Goal: Transaction & Acquisition: Purchase product/service

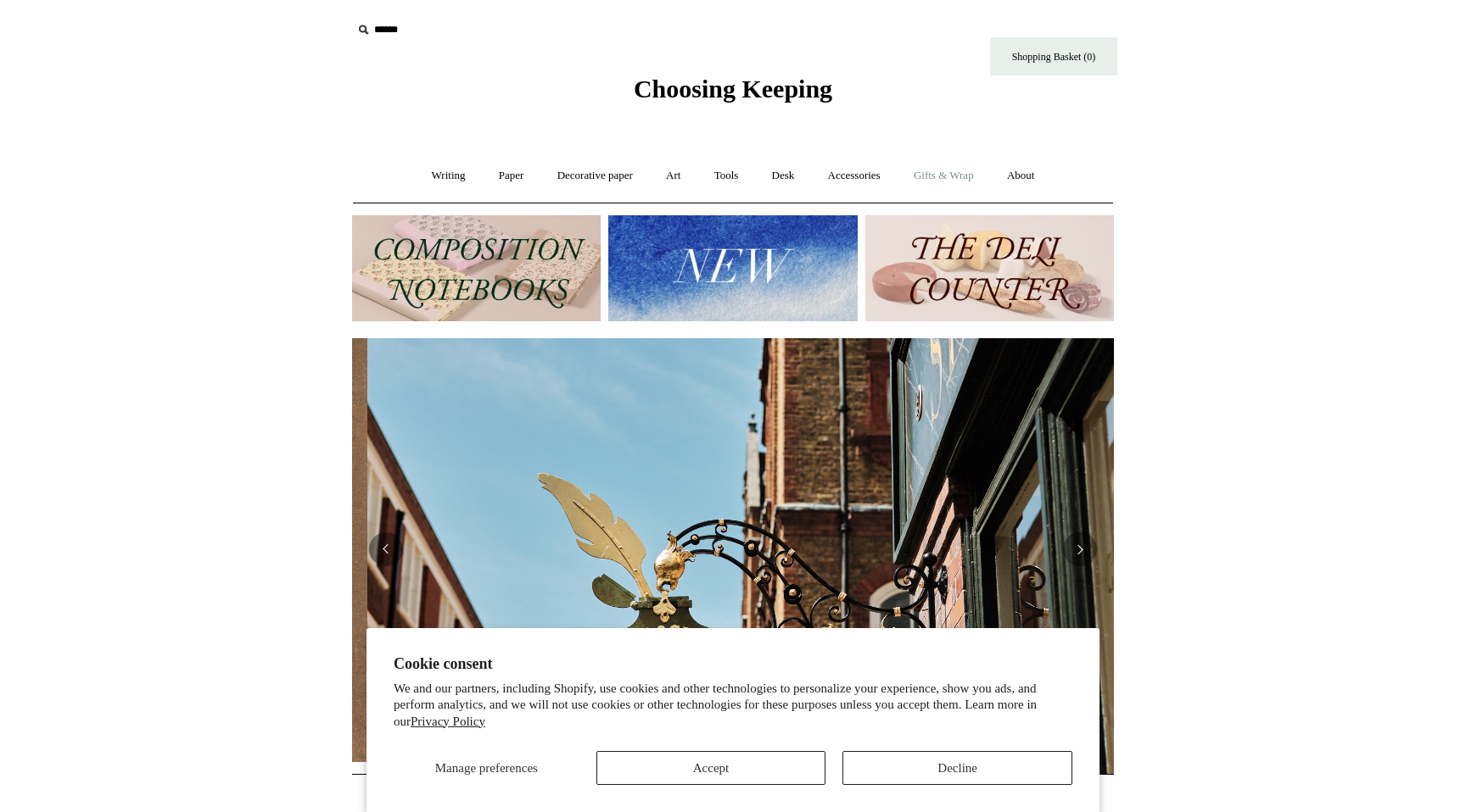
scroll to position [0, 762]
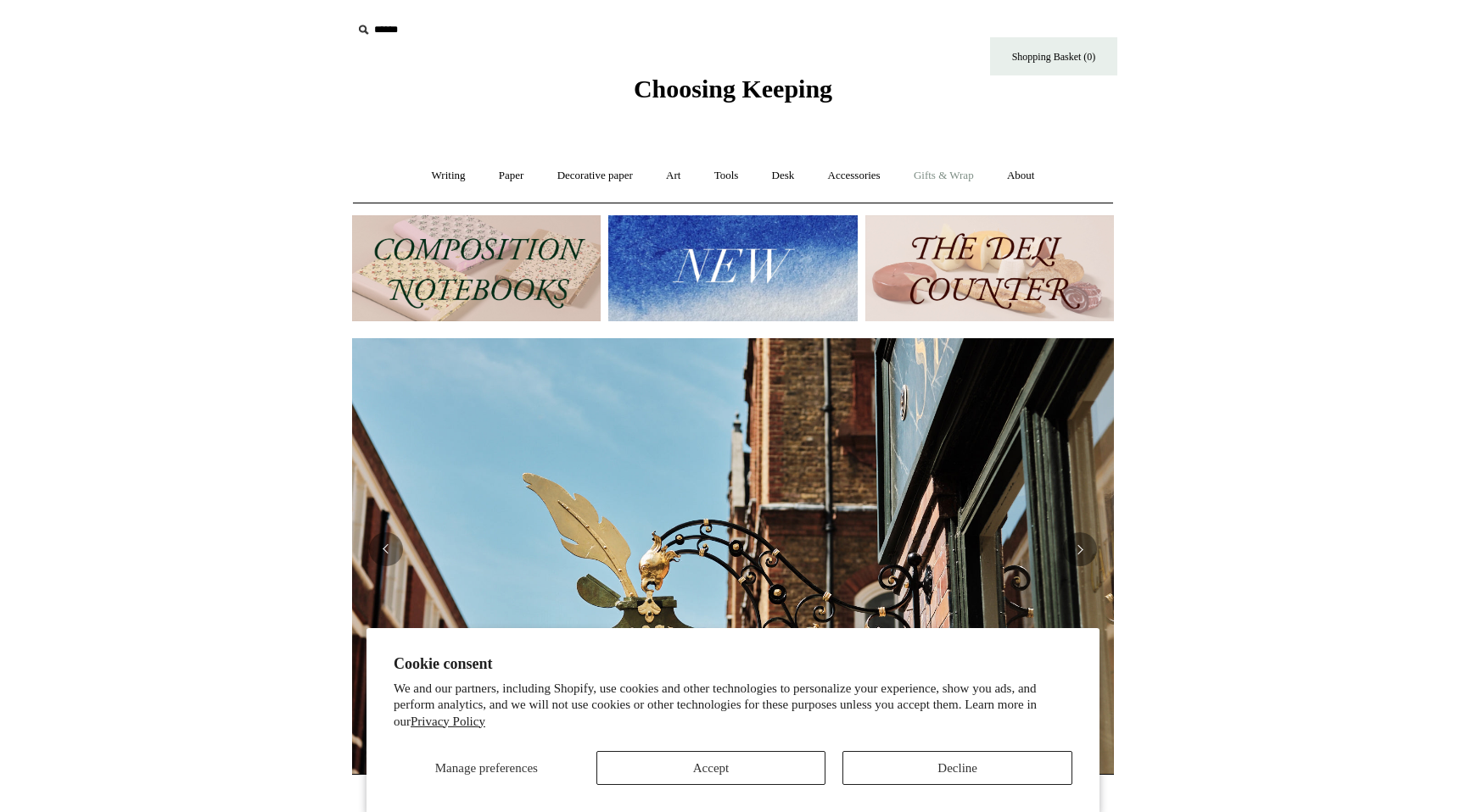
click at [947, 186] on link "Gifts & Wrap +" at bounding box center [944, 176] width 91 height 45
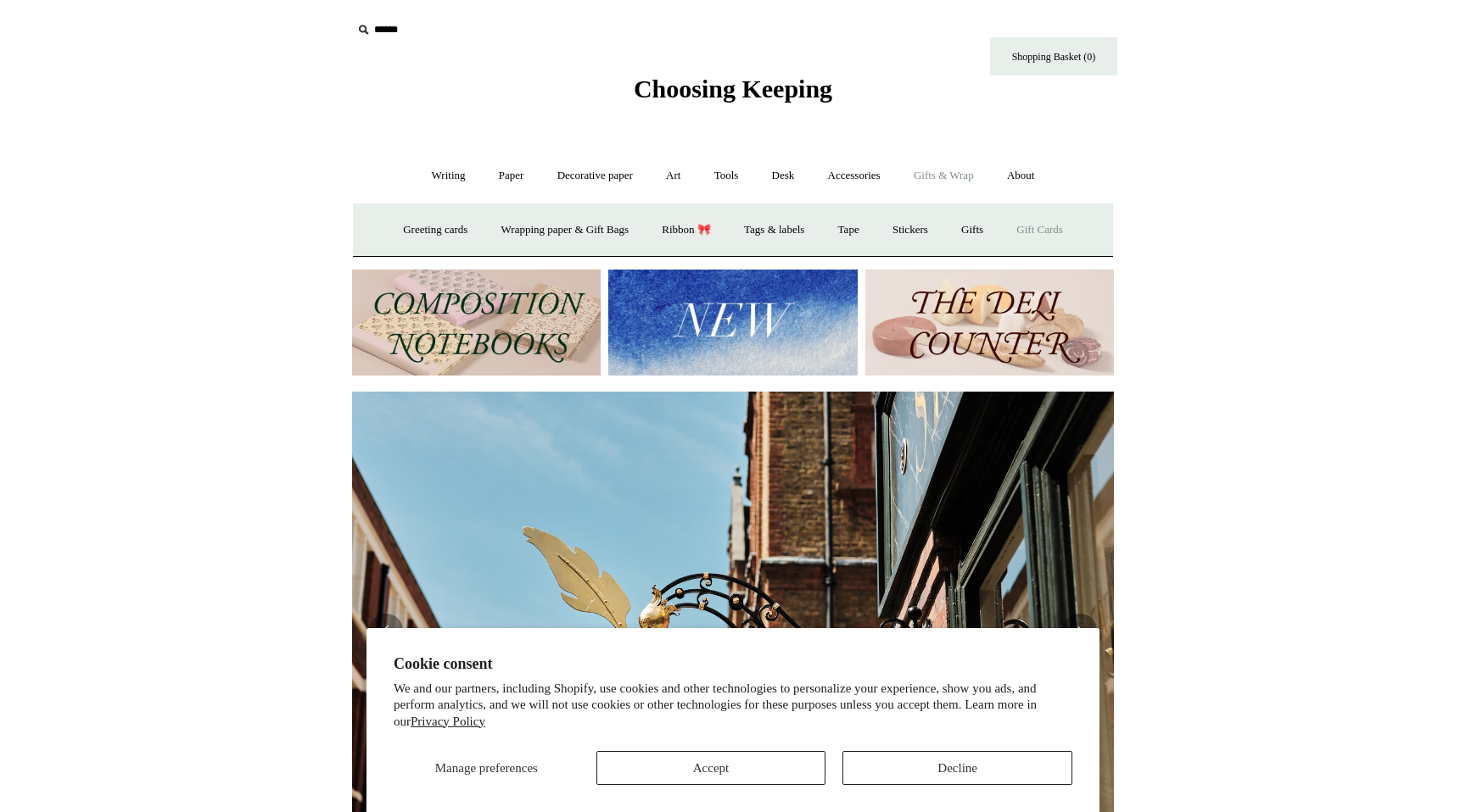
click at [1045, 237] on link "Gift Cards" at bounding box center [1040, 230] width 77 height 45
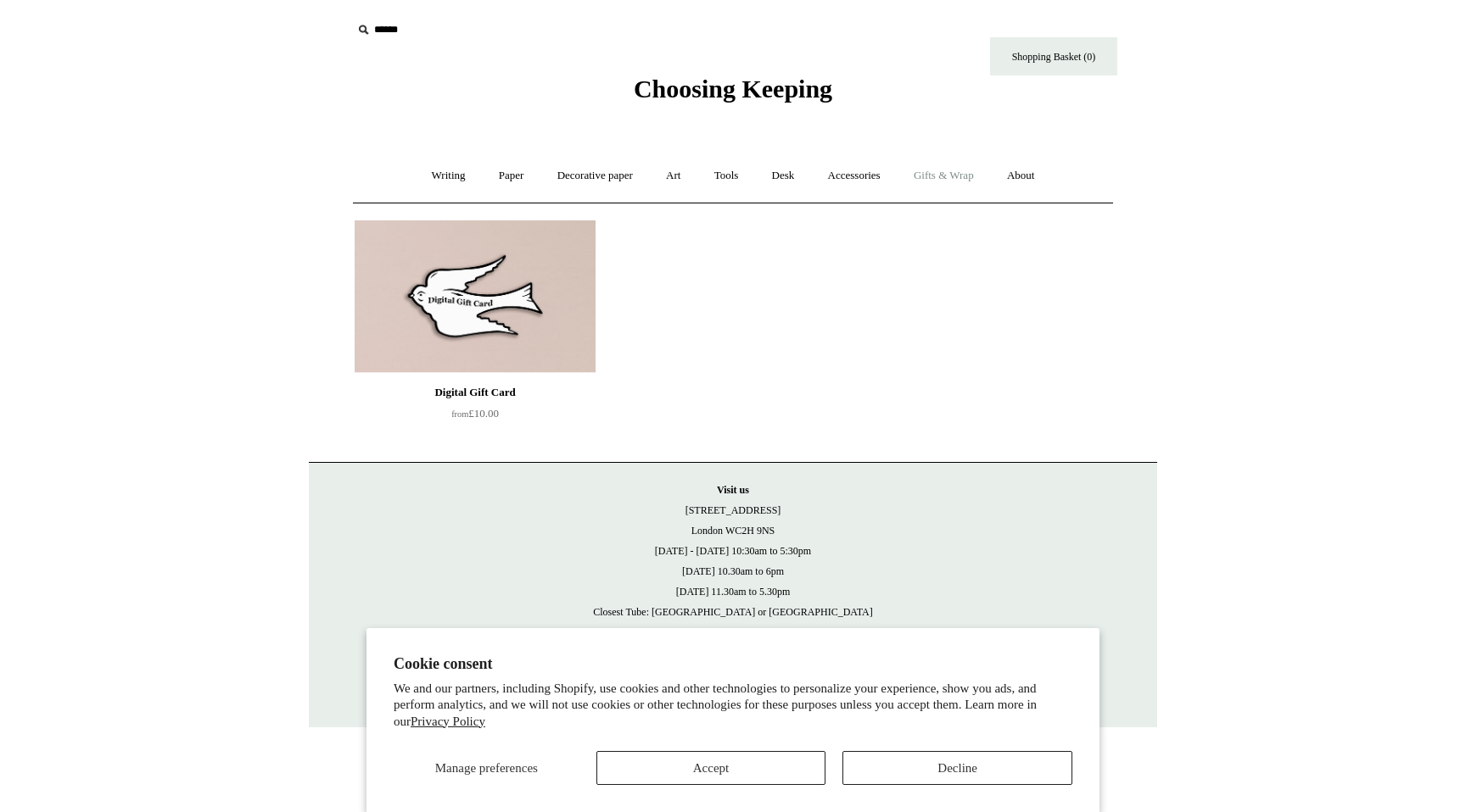
click at [938, 179] on link "Gifts & Wrap +" at bounding box center [944, 176] width 91 height 45
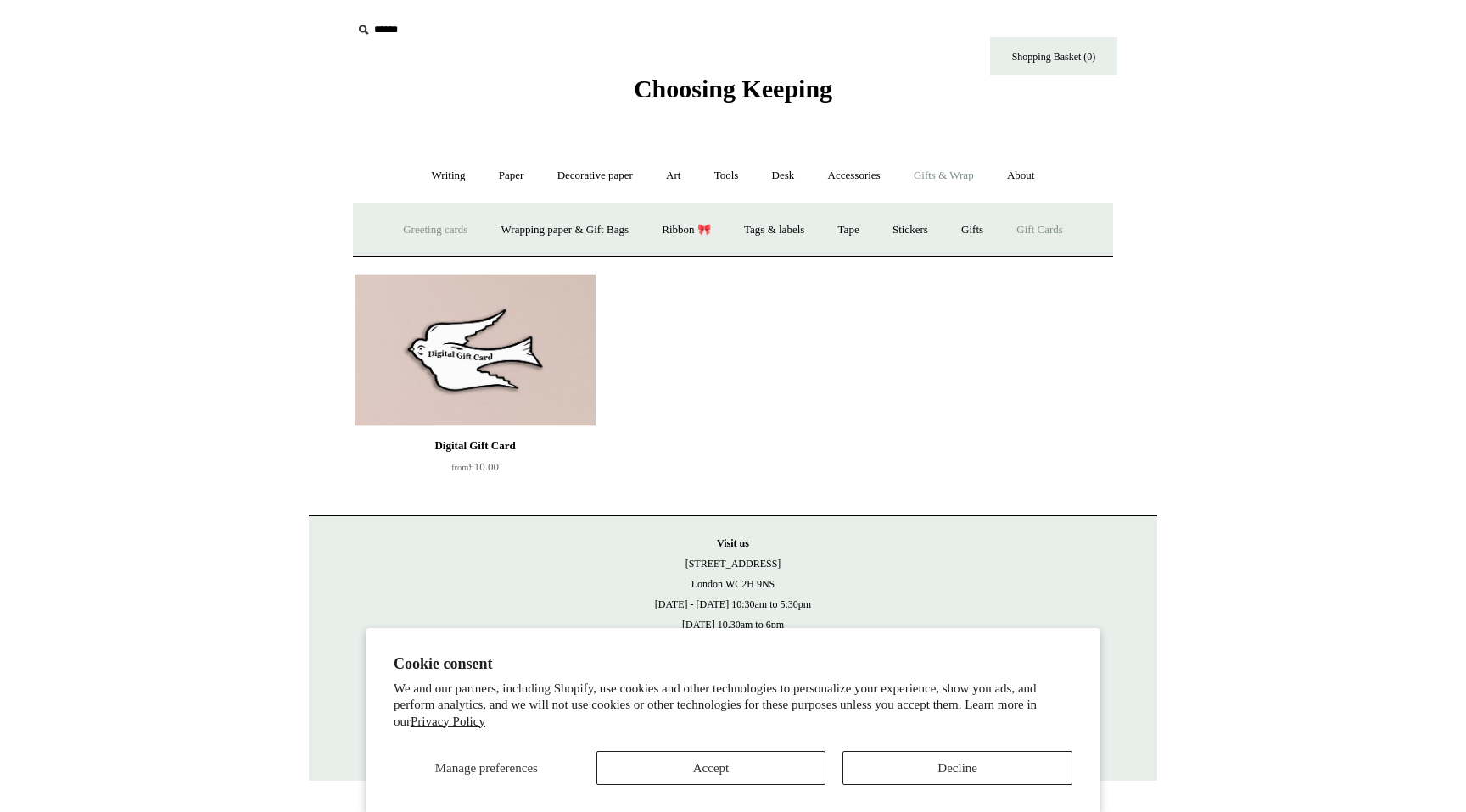
click at [393, 237] on link "Greeting cards +" at bounding box center [436, 230] width 95 height 45
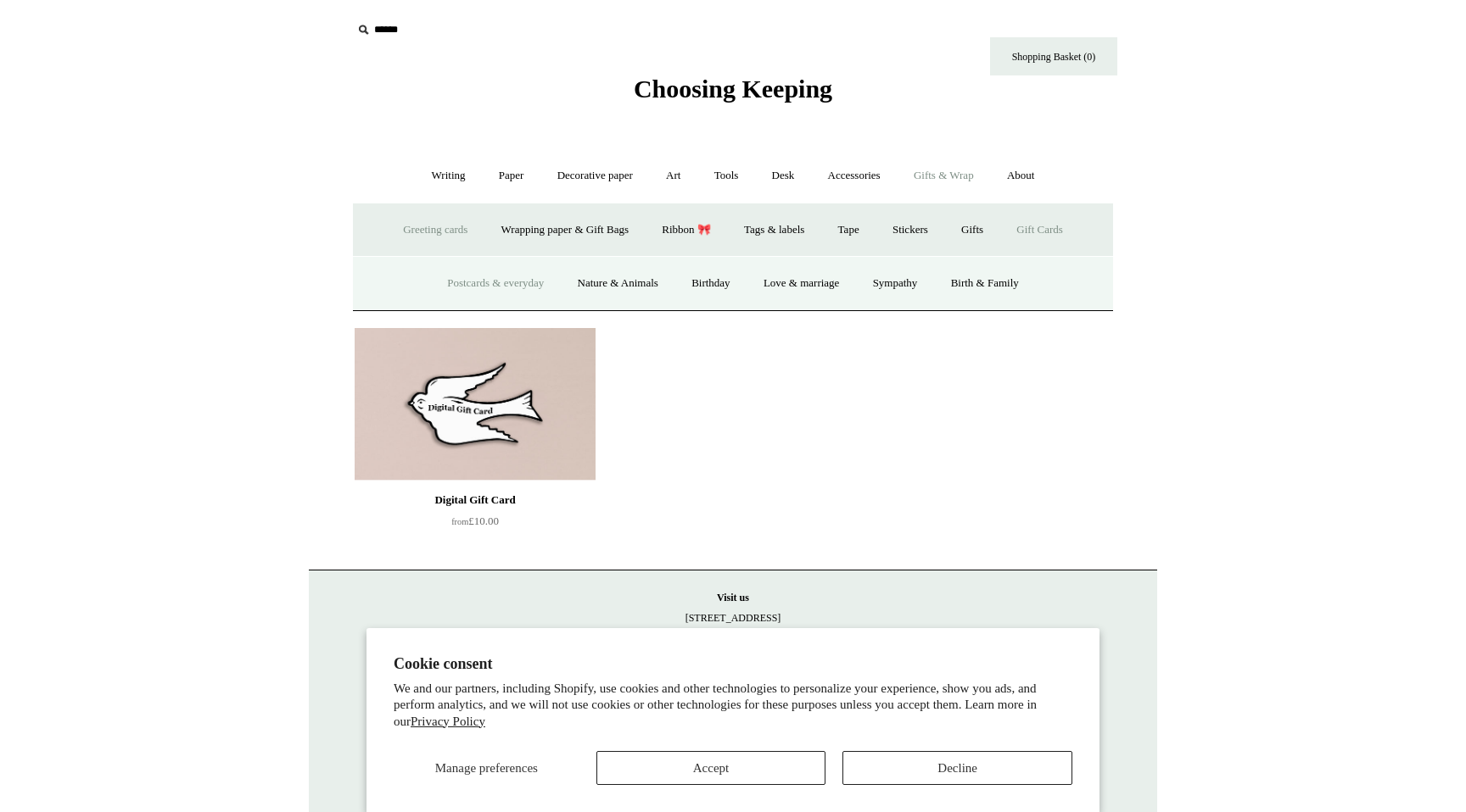
click at [476, 286] on link "Postcards & everyday" at bounding box center [494, 284] width 127 height 45
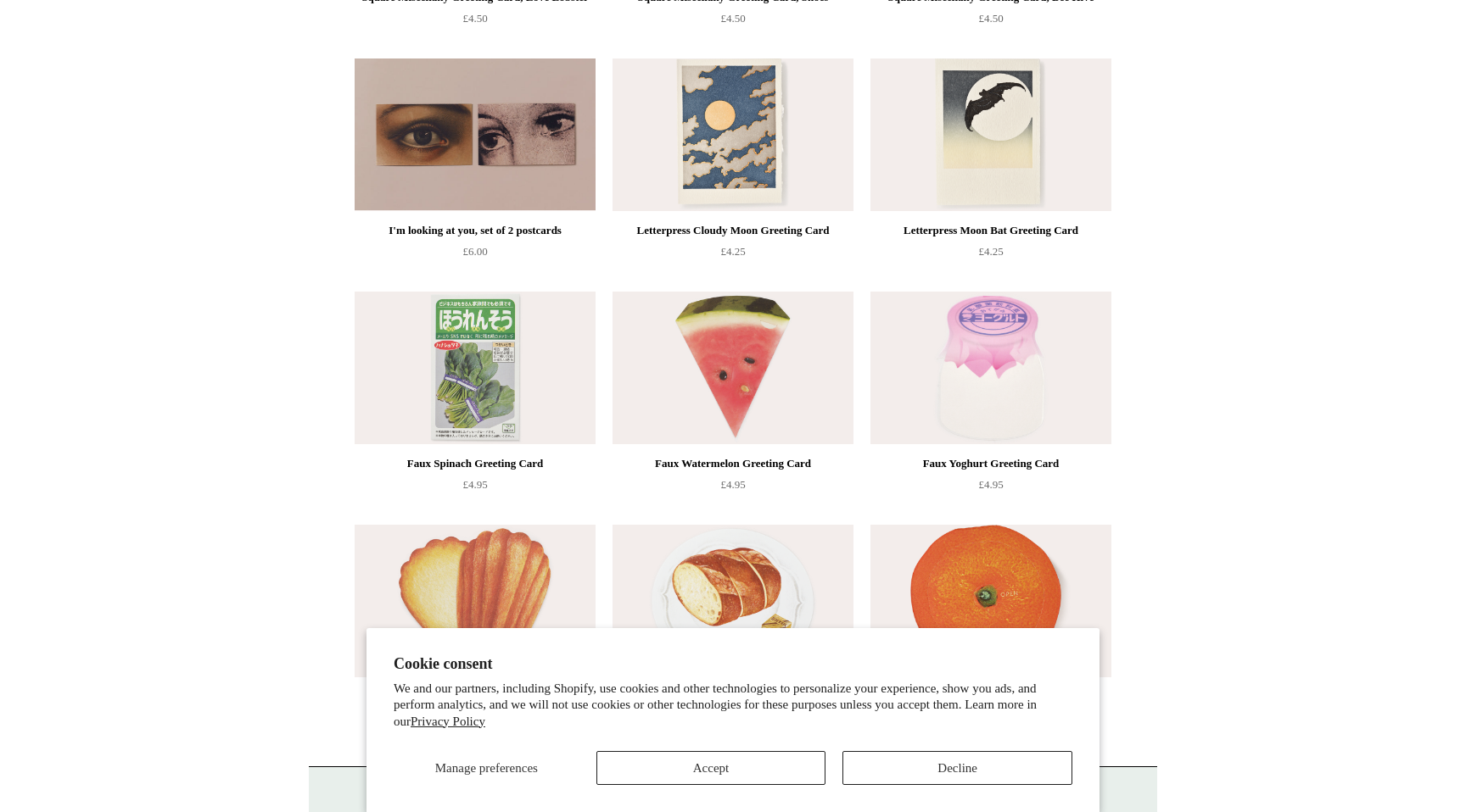
scroll to position [1781, 0]
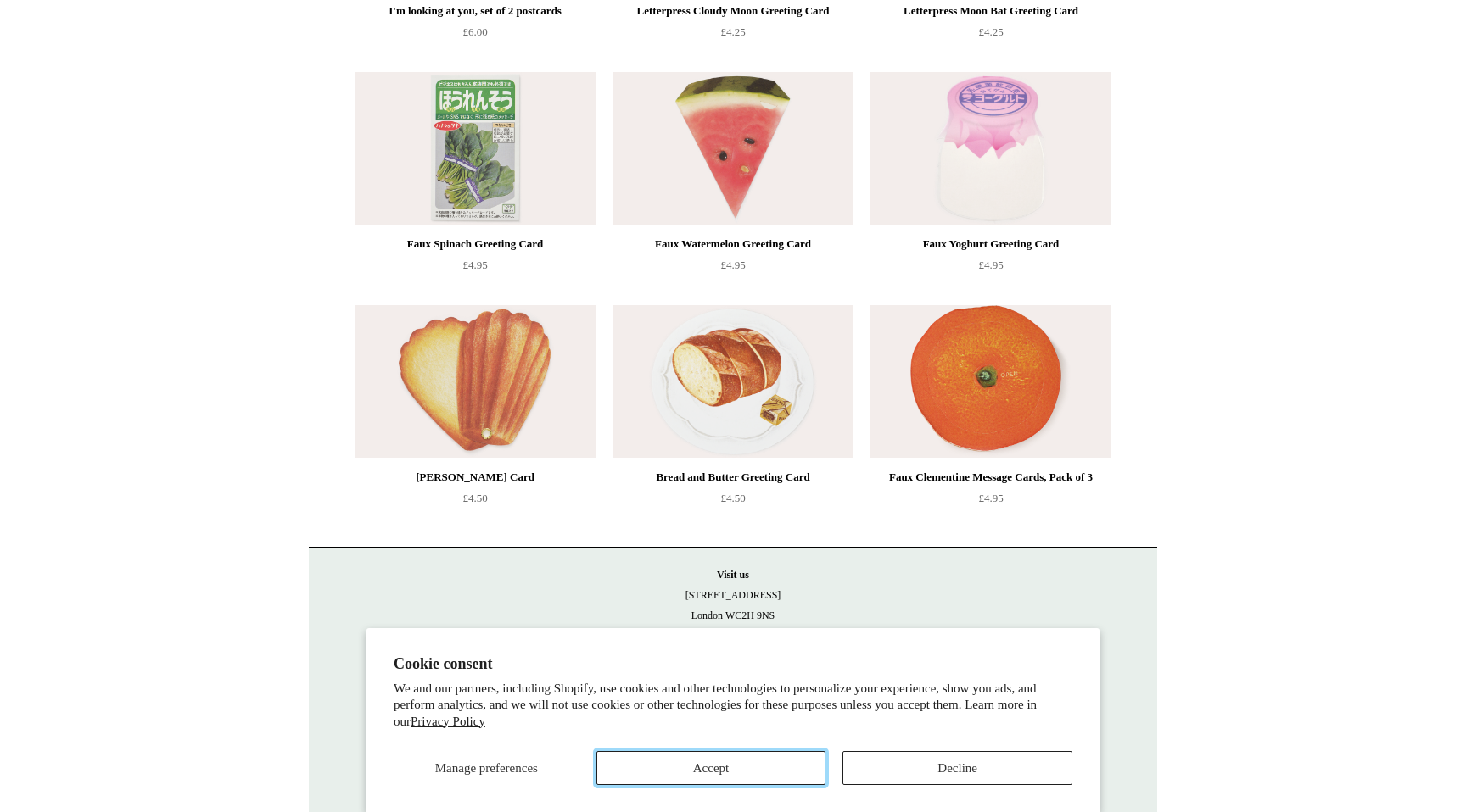
click at [643, 778] on button "Accept" at bounding box center [710, 769] width 230 height 34
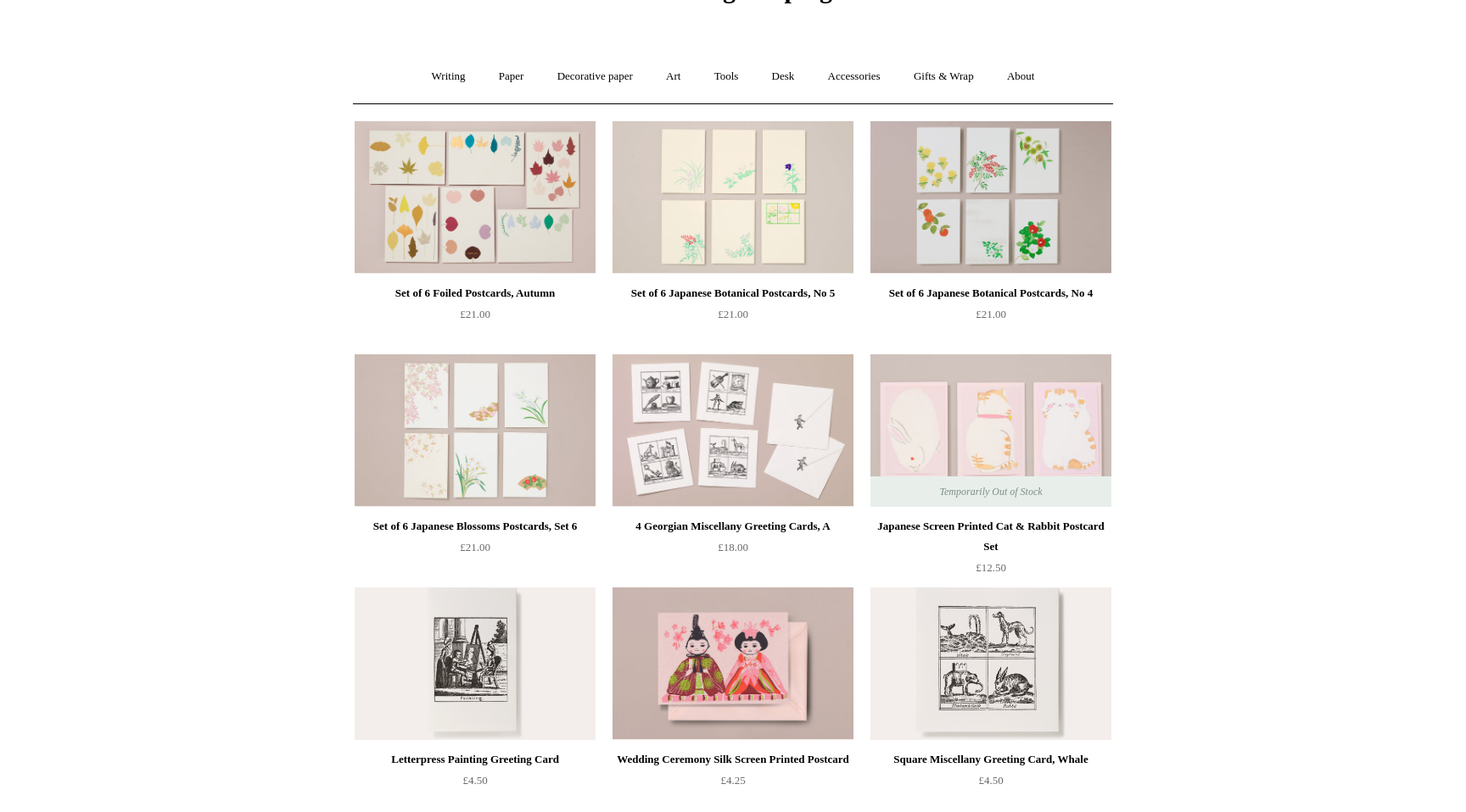
scroll to position [0, 0]
